Goal: Task Accomplishment & Management: Use online tool/utility

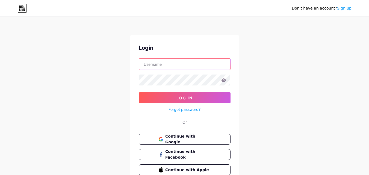
click at [209, 65] on input "text" at bounding box center [184, 64] width 91 height 11
paste input "[EMAIL_ADDRESS][DOMAIN_NAME]"
type input "[EMAIL_ADDRESS][DOMAIN_NAME]"
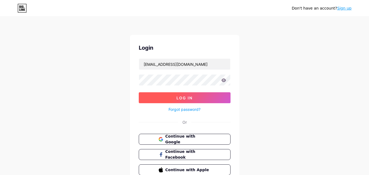
click at [200, 96] on button "Log In" at bounding box center [185, 97] width 92 height 11
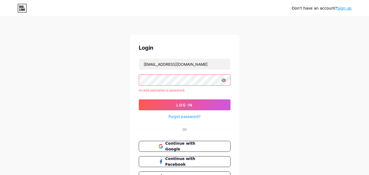
click at [221, 81] on icon at bounding box center [223, 80] width 5 height 4
click at [139, 99] on button "Log In" at bounding box center [185, 104] width 92 height 11
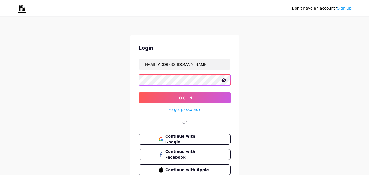
click at [139, 92] on button "Log In" at bounding box center [185, 97] width 92 height 11
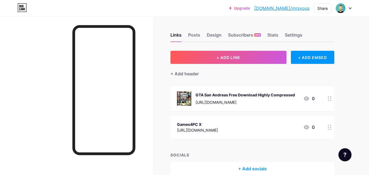
click at [254, 74] on div "+ Add header" at bounding box center [253, 70] width 164 height 13
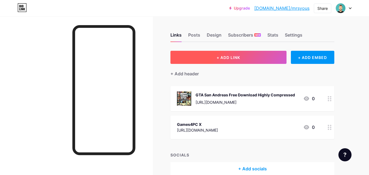
click at [251, 59] on button "+ ADD LINK" at bounding box center [229, 57] width 116 height 13
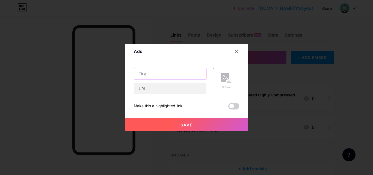
click at [186, 73] on input "text" at bounding box center [170, 73] width 72 height 11
paste input "[URL][DOMAIN_NAME][PERSON_NAME]"
type input "[URL][DOMAIN_NAME][PERSON_NAME]"
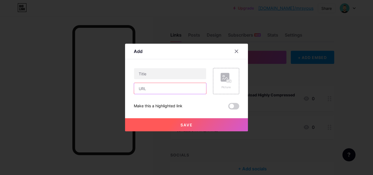
click at [194, 86] on input "text" at bounding box center [170, 88] width 72 height 11
paste input "[URL][DOMAIN_NAME][PERSON_NAME]"
type input "[URL][DOMAIN_NAME][PERSON_NAME]"
click at [221, 82] on icon at bounding box center [226, 78] width 11 height 10
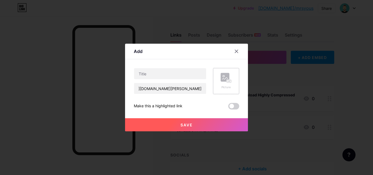
scroll to position [0, 0]
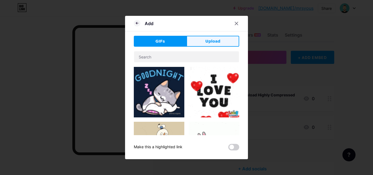
click at [206, 46] on button "Upload" at bounding box center [213, 41] width 53 height 11
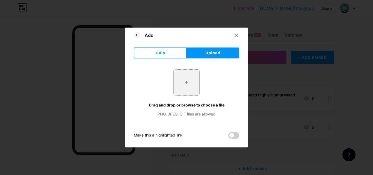
click at [188, 86] on input "file" at bounding box center [187, 83] width 26 height 26
type input "C:\fakepath\download.jfif"
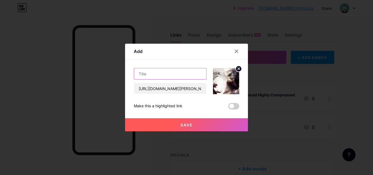
click at [158, 73] on input "text" at bounding box center [170, 73] width 72 height 11
paste input "The [PERSON_NAME] Enhanced Edition PC Game"
type input "The [PERSON_NAME] Enhanced Edition PC Game"
click at [171, 123] on button "Save" at bounding box center [186, 124] width 123 height 13
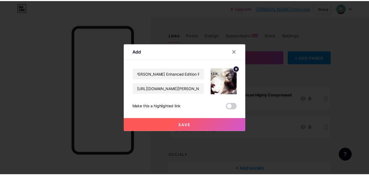
scroll to position [0, 0]
